Goal: Entertainment & Leisure: Consume media (video, audio)

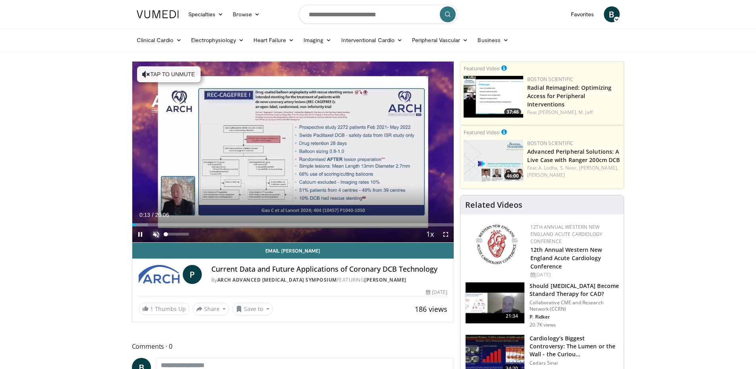
click at [156, 235] on span "Video Player" at bounding box center [156, 235] width 16 height 16
click at [444, 236] on span "Video Player" at bounding box center [446, 235] width 16 height 16
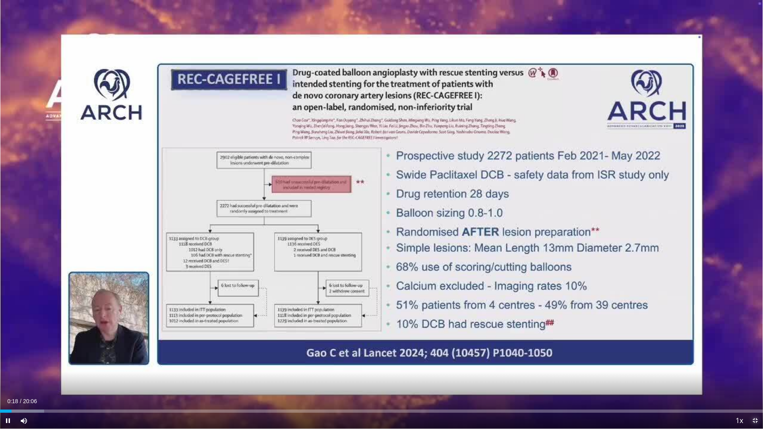
click at [755, 369] on span "Video Player" at bounding box center [755, 421] width 16 height 16
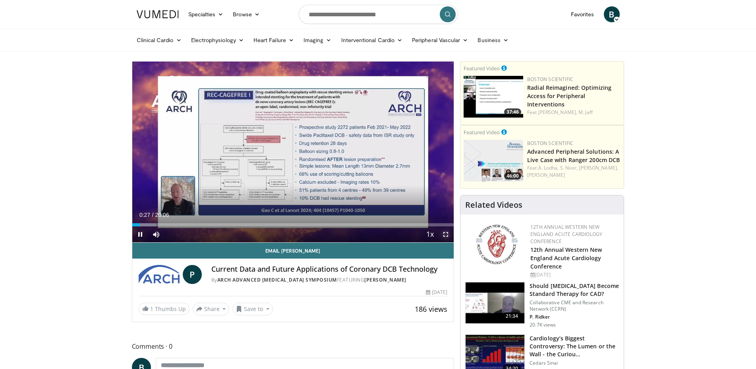
click at [443, 234] on span "Video Player" at bounding box center [446, 235] width 16 height 16
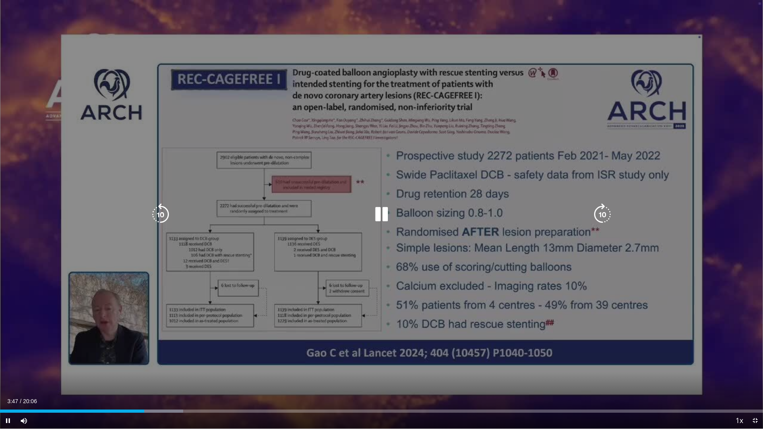
click at [158, 216] on icon "Video Player" at bounding box center [160, 214] width 22 height 22
click at [383, 217] on icon "Video Player" at bounding box center [381, 214] width 22 height 22
click at [382, 213] on icon "Video Player" at bounding box center [381, 214] width 22 height 22
click at [161, 215] on icon "Video Player" at bounding box center [160, 214] width 22 height 22
click at [380, 214] on icon "Video Player" at bounding box center [381, 214] width 22 height 22
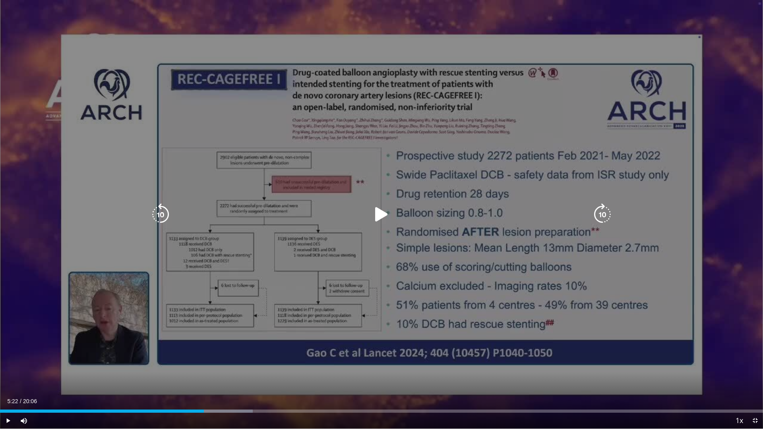
click at [381, 217] on icon "Video Player" at bounding box center [381, 214] width 22 height 22
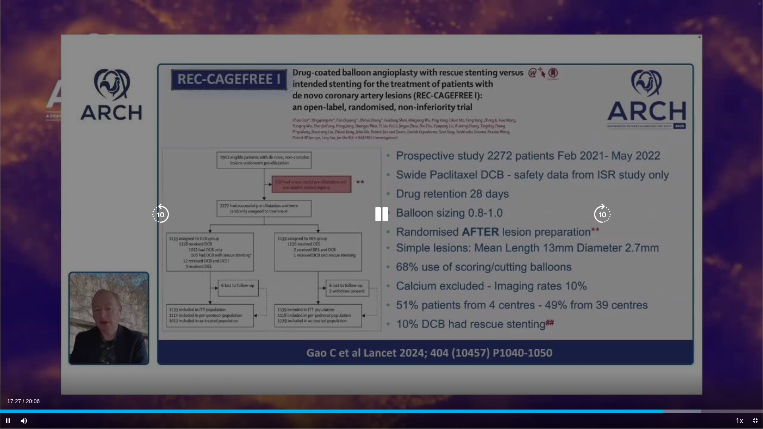
click at [379, 218] on icon "Video Player" at bounding box center [381, 214] width 22 height 22
click at [379, 216] on icon "Video Player" at bounding box center [381, 214] width 22 height 22
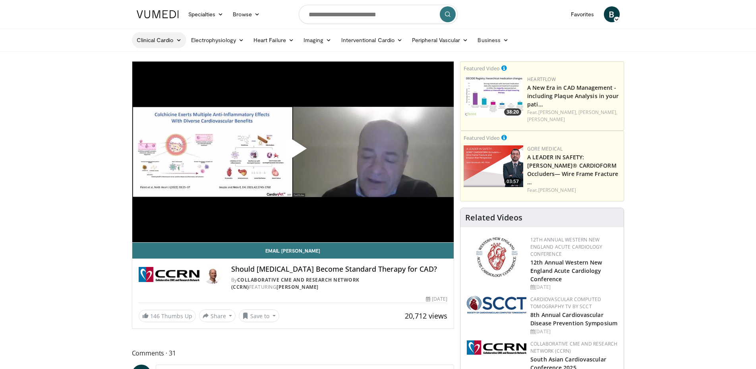
click at [174, 41] on link "Clinical Cardio" at bounding box center [159, 40] width 54 height 16
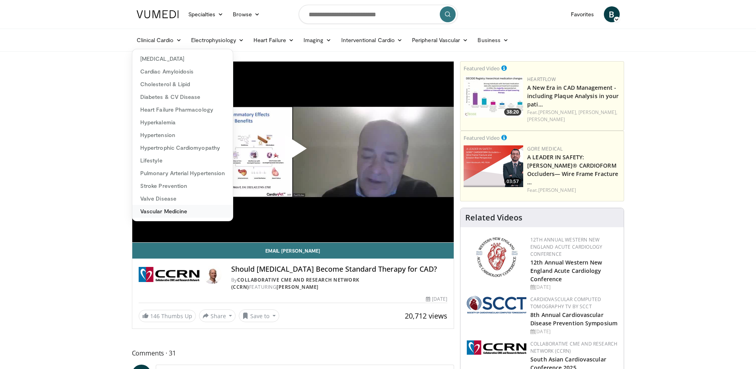
click at [175, 211] on link "Vascular Medicine" at bounding box center [182, 211] width 101 height 13
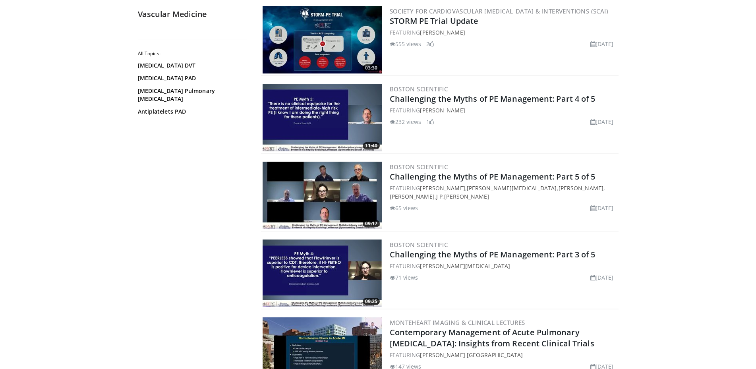
scroll to position [405, 0]
